Goal: Navigation & Orientation: Find specific page/section

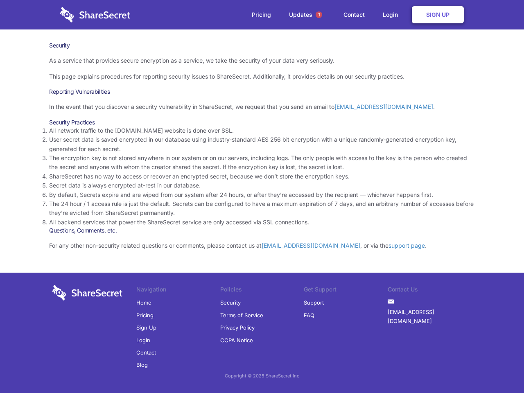
click at [262, 196] on li "By default, Secrets expire and are wiped from our system after 24 hours, or aft…" at bounding box center [262, 194] width 426 height 9
click at [319, 15] on span "1" at bounding box center [318, 14] width 7 height 7
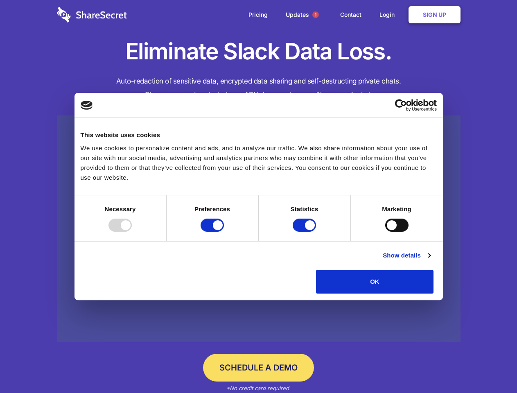
click at [132, 232] on div at bounding box center [119, 225] width 23 height 13
click at [224, 232] on input "Preferences" at bounding box center [212, 225] width 23 height 13
checkbox input "false"
click at [305, 232] on input "Statistics" at bounding box center [304, 225] width 23 height 13
checkbox input "false"
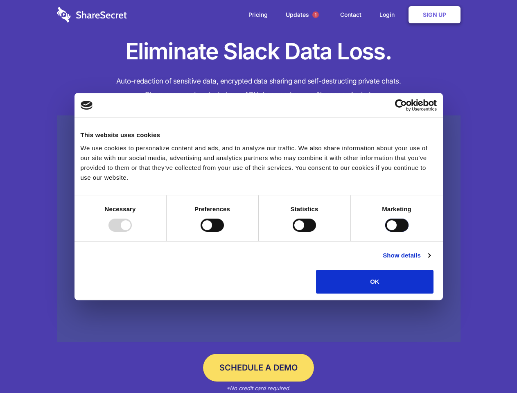
click at [385, 232] on input "Marketing" at bounding box center [396, 225] width 23 height 13
checkbox input "true"
click at [430, 260] on link "Show details" at bounding box center [406, 255] width 47 height 10
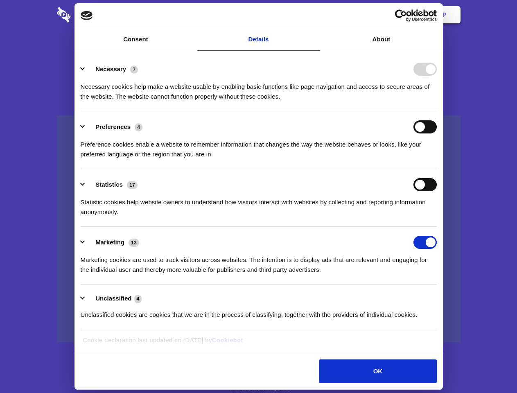
click at [437, 111] on li "Necessary 7 Necessary cookies help make a website usable by enabling basic func…" at bounding box center [259, 83] width 356 height 58
click at [315, 15] on span "1" at bounding box center [315, 14] width 7 height 7
